Goal: Check status: Check status

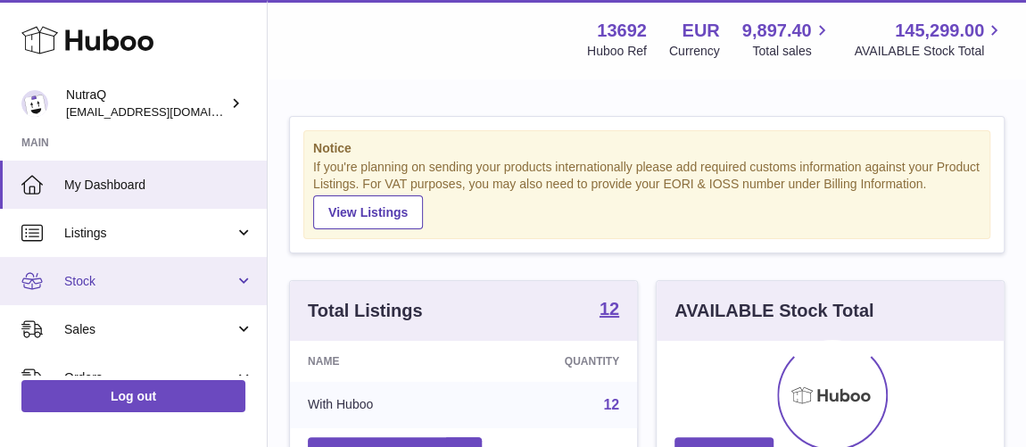
scroll to position [278, 347]
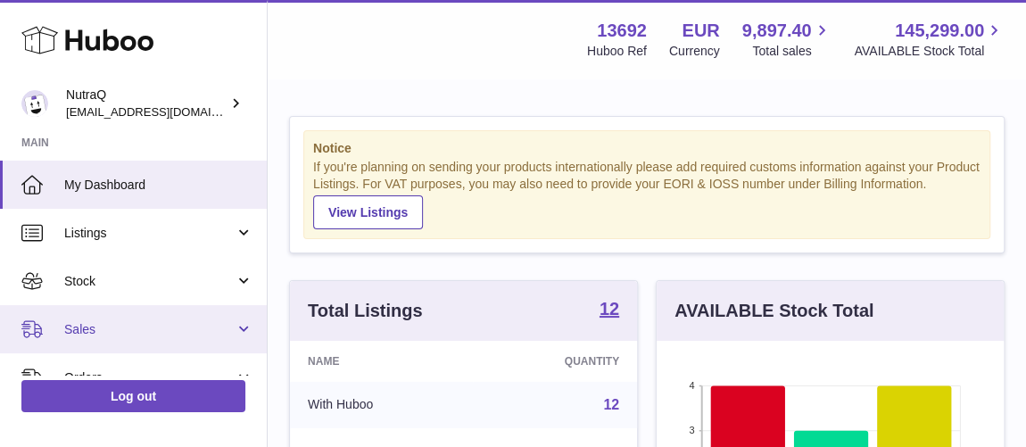
click at [162, 326] on span "Sales" at bounding box center [149, 329] width 170 height 17
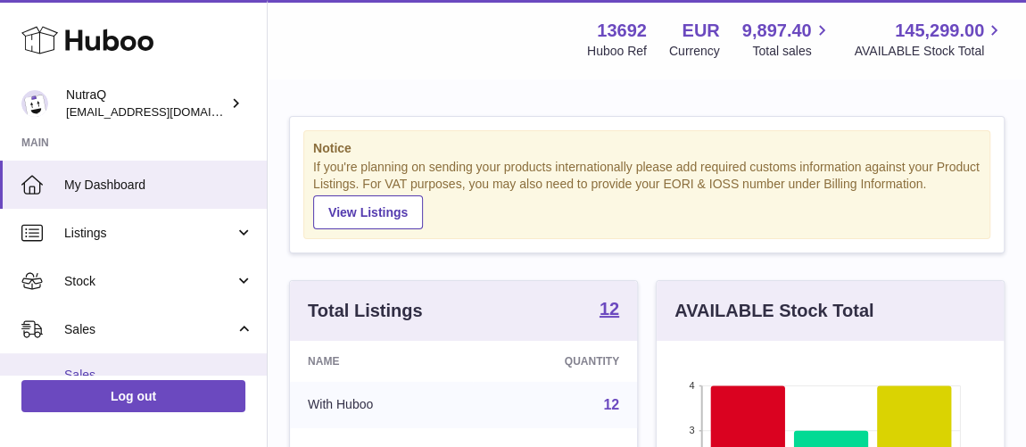
click at [157, 364] on link "Sales" at bounding box center [133, 375] width 267 height 44
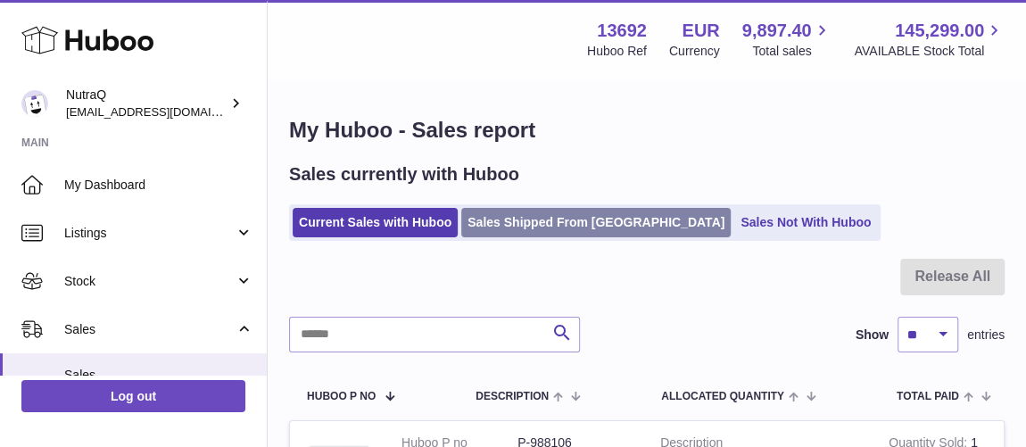
click at [559, 219] on link "Sales Shipped From [GEOGRAPHIC_DATA]" at bounding box center [595, 222] width 269 height 29
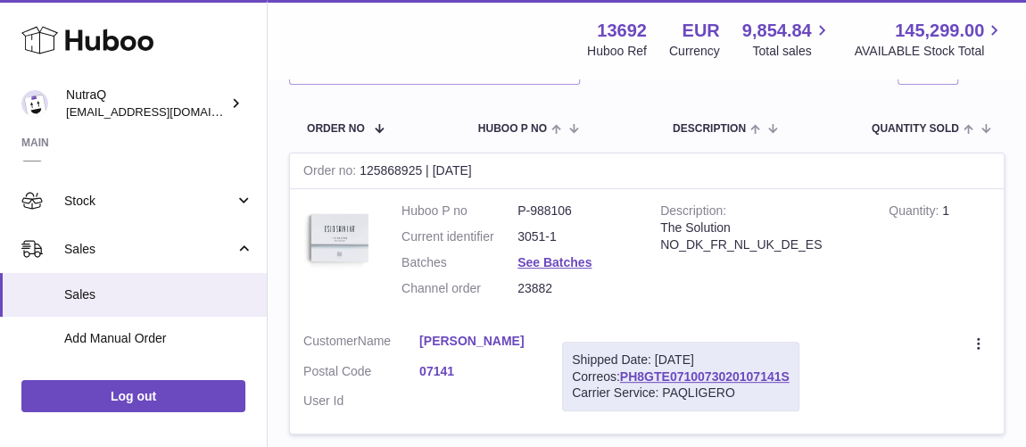
scroll to position [324, 0]
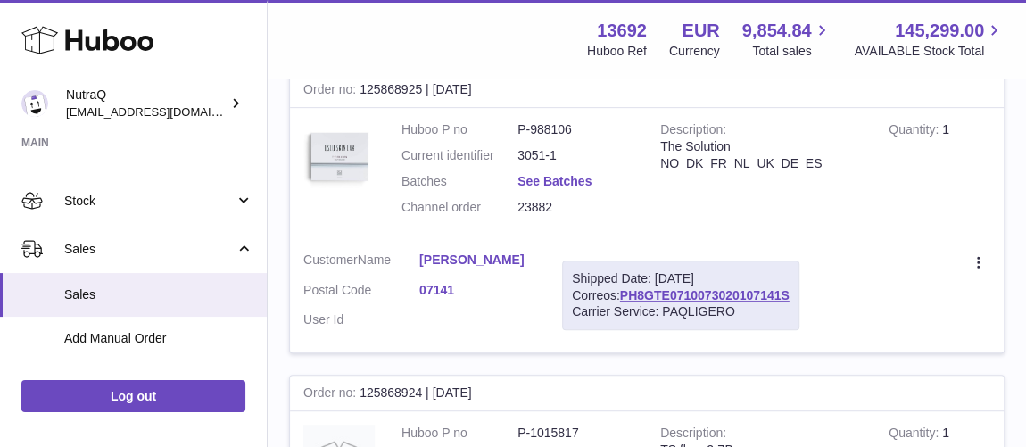
click at [568, 181] on link "See Batches" at bounding box center [555, 181] width 74 height 14
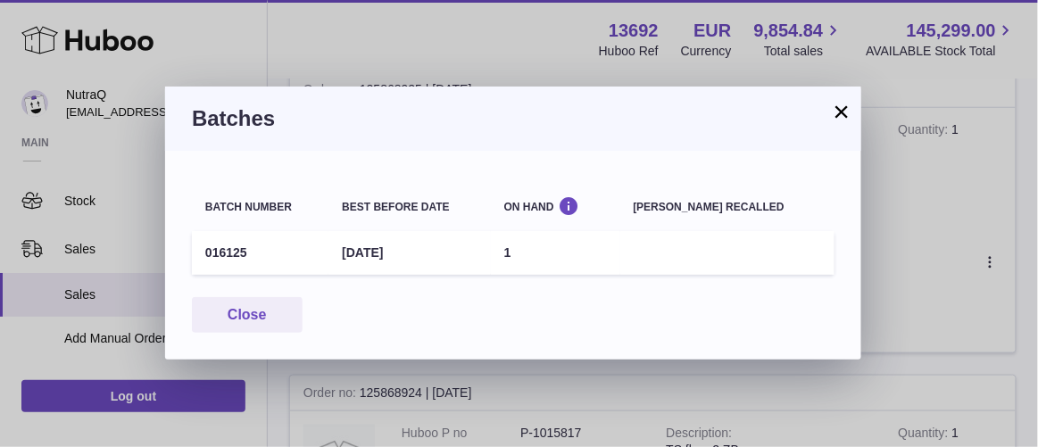
click at [844, 114] on button "×" at bounding box center [841, 111] width 21 height 21
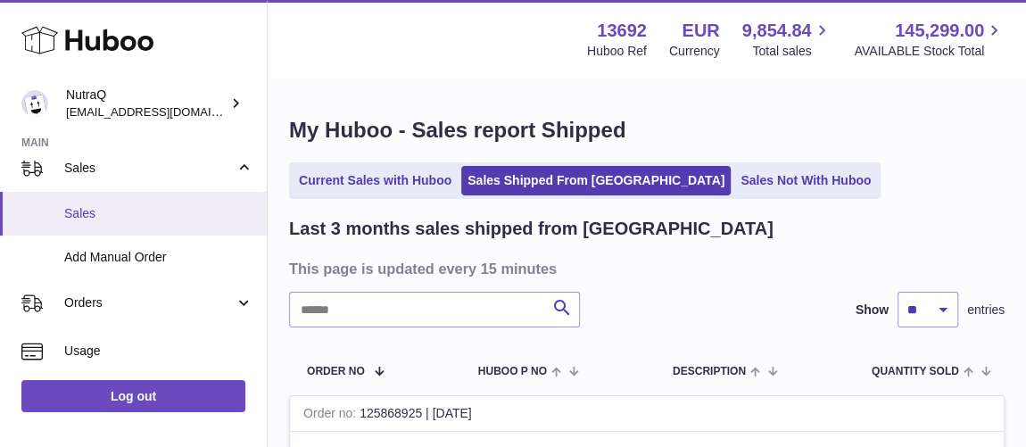
scroll to position [0, 0]
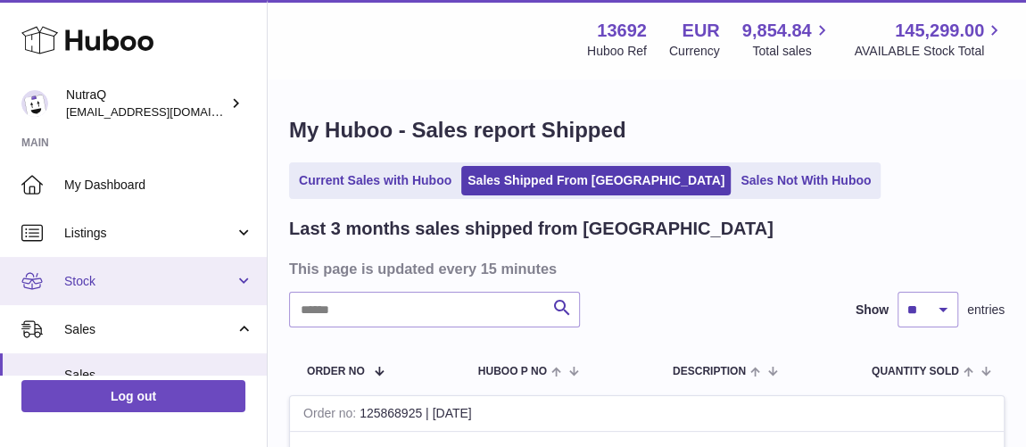
click at [115, 267] on link "Stock" at bounding box center [133, 281] width 267 height 48
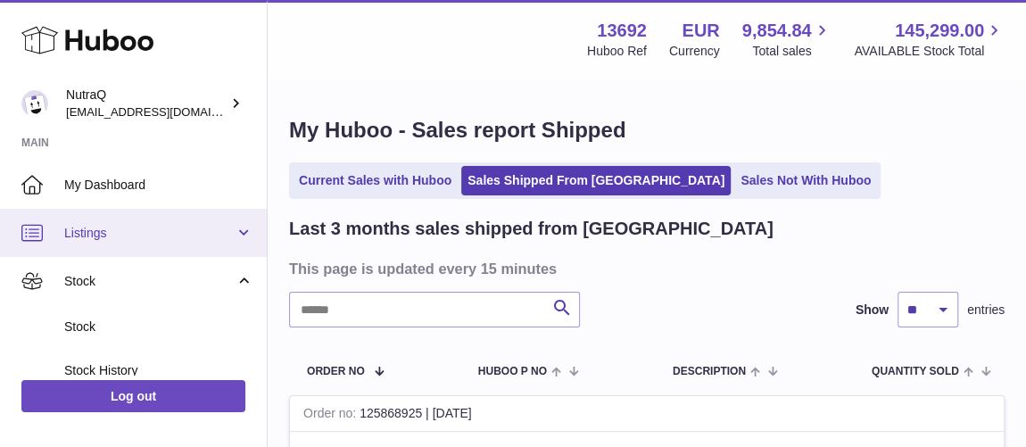
scroll to position [162, 0]
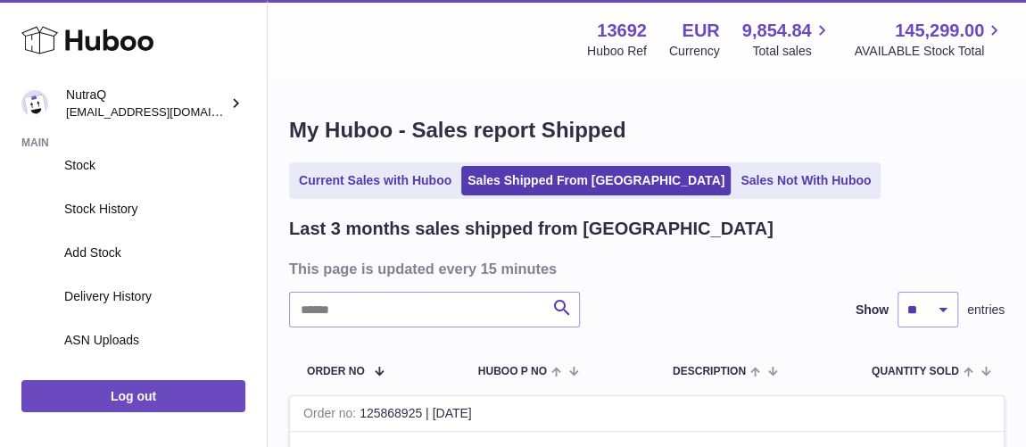
drag, startPoint x: 748, startPoint y: 292, endPoint x: 376, endPoint y: 290, distance: 372.1
click at [748, 292] on div "Search Show ** ** ** entries" at bounding box center [647, 310] width 716 height 36
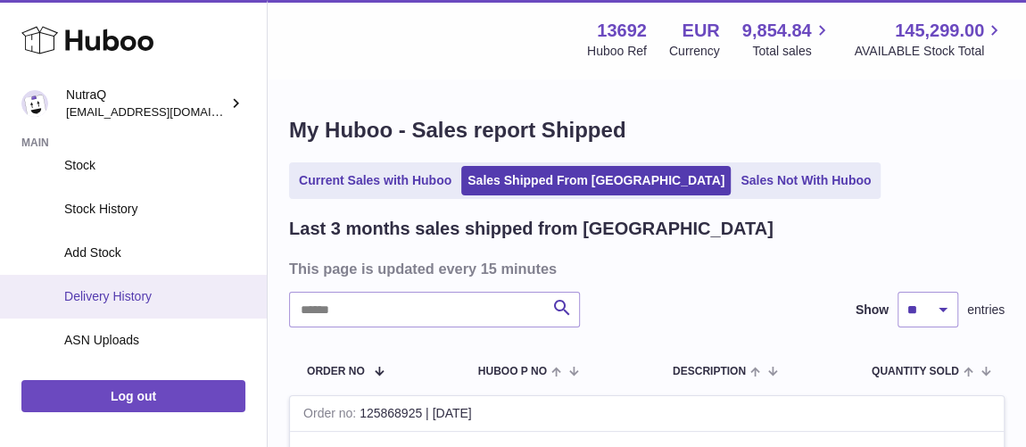
click at [107, 293] on span "Delivery History" at bounding box center [158, 296] width 189 height 17
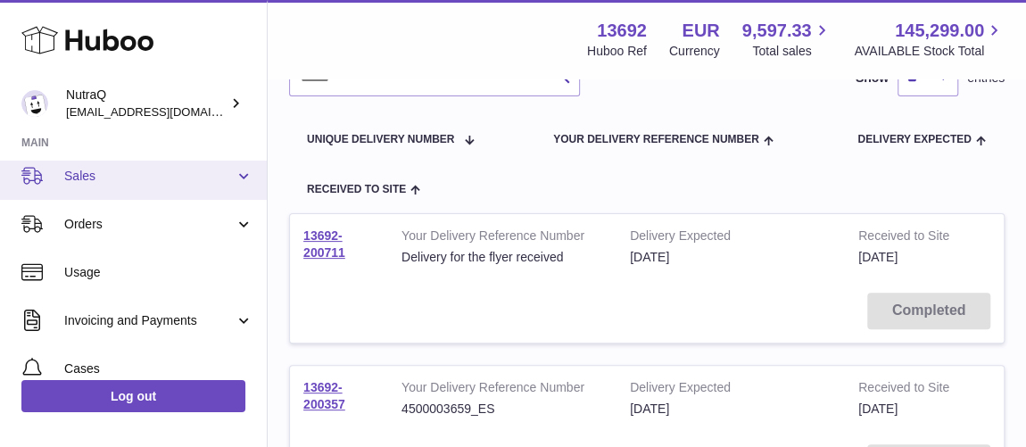
scroll to position [405, 0]
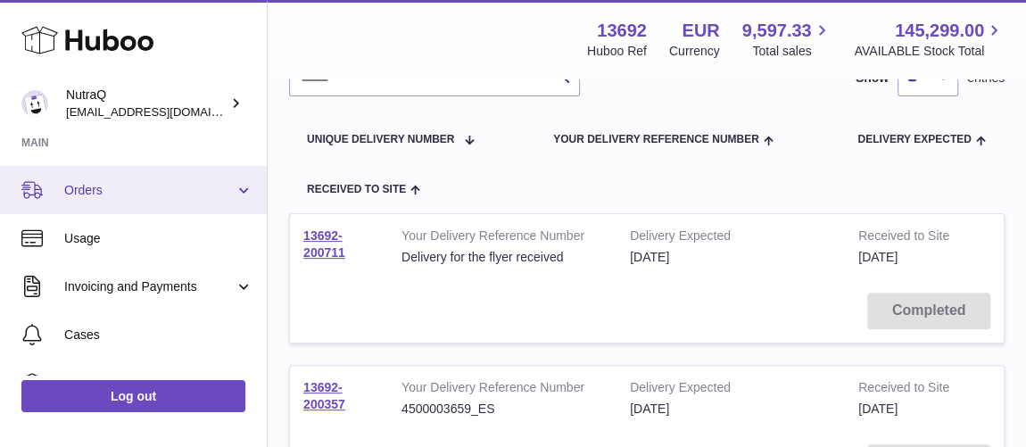
click at [128, 203] on link "Orders" at bounding box center [133, 190] width 267 height 48
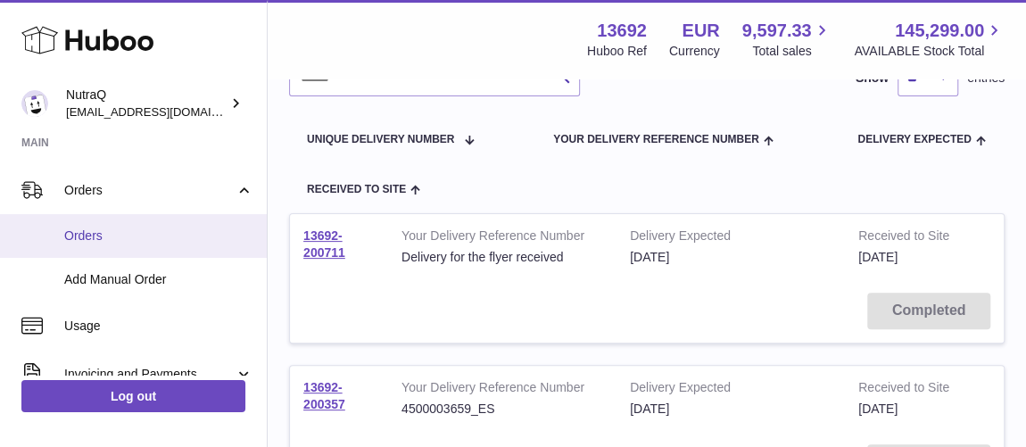
click at [126, 249] on link "Orders" at bounding box center [133, 236] width 267 height 44
